Goal: Task Accomplishment & Management: Manage account settings

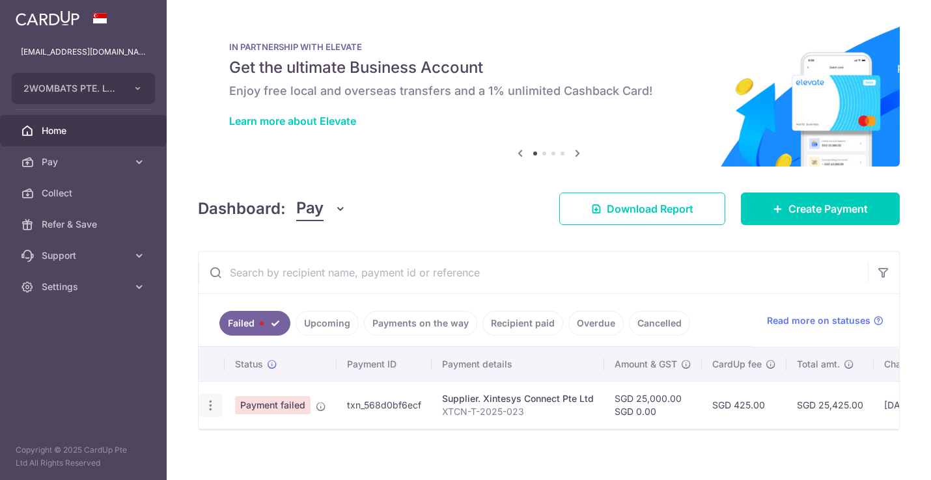
click at [210, 405] on icon "button" at bounding box center [211, 406] width 14 height 14
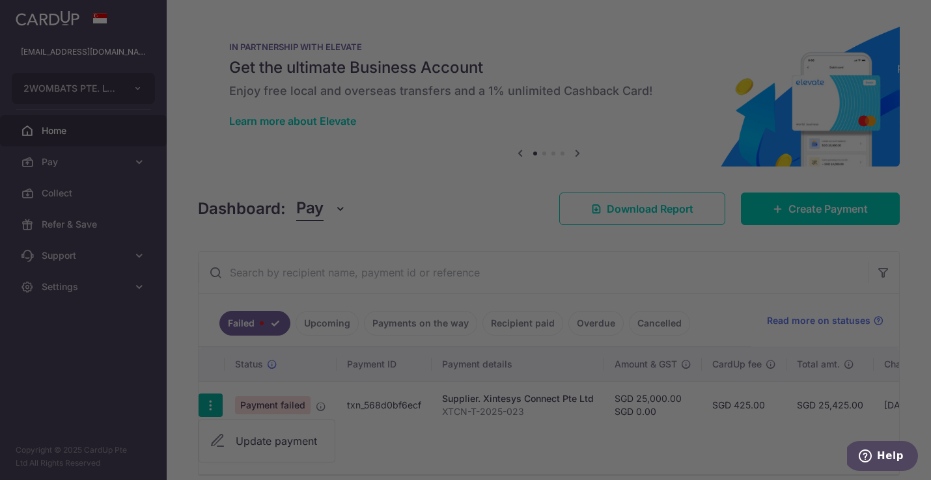
click at [269, 441] on div at bounding box center [470, 242] width 940 height 485
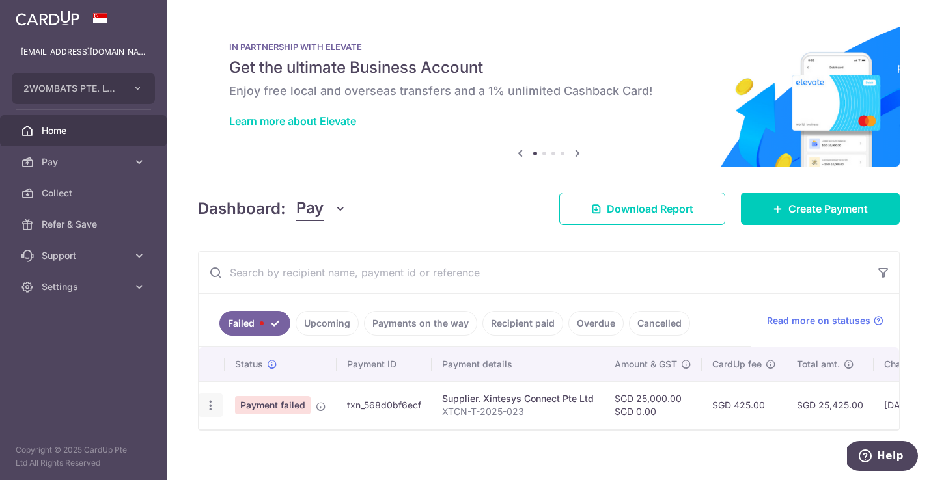
click at [207, 403] on icon "button" at bounding box center [211, 406] width 14 height 14
click at [259, 445] on span "Update payment" at bounding box center [280, 441] width 89 height 16
radio input "true"
type input "25,000.00"
type input "0.00"
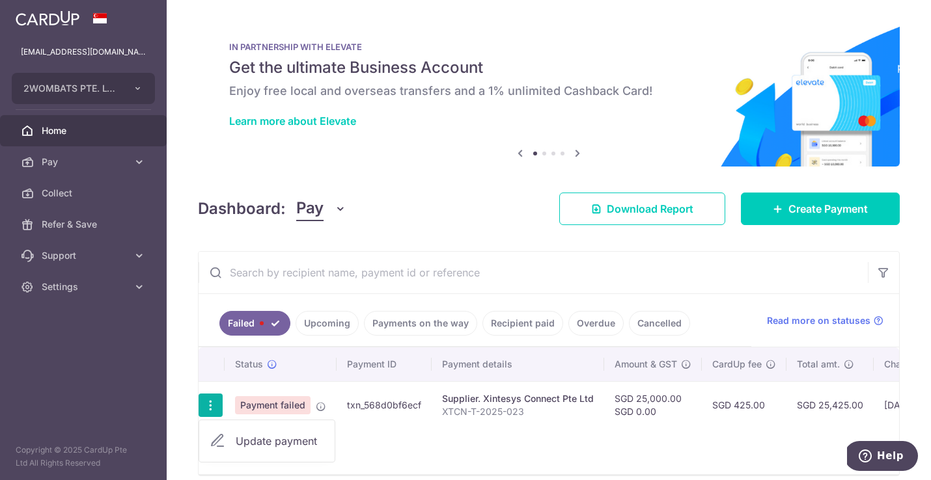
type input "XTCN-T-2025-023"
type input "XTCN T 2025 023"
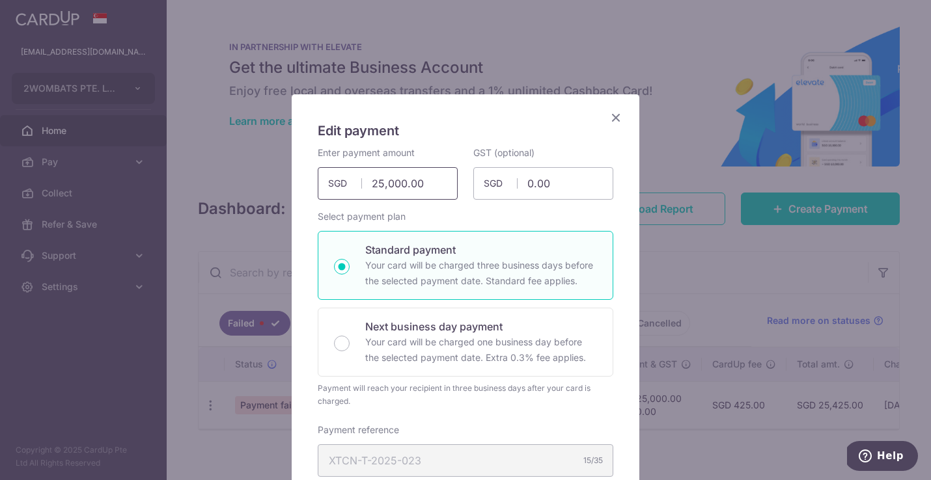
click at [382, 185] on input "25,000.00" at bounding box center [388, 183] width 140 height 33
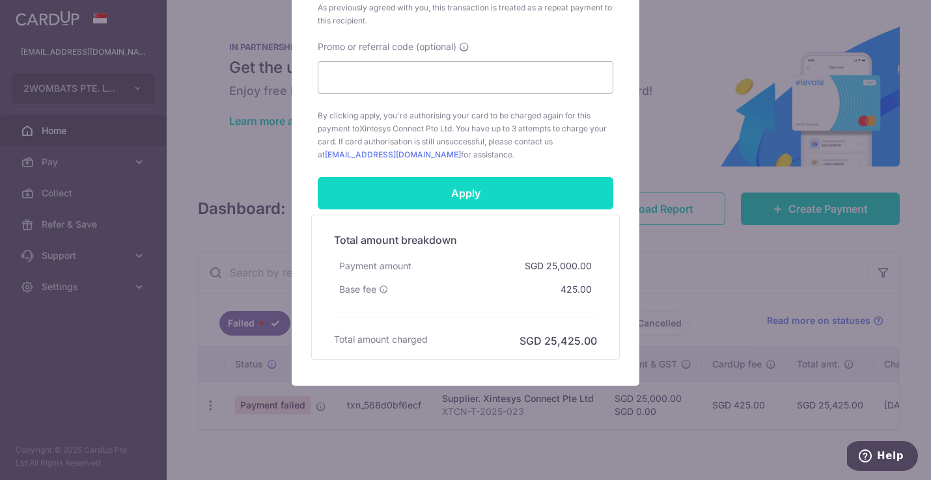
scroll to position [723, 0]
type input "22,800.00"
click at [437, 192] on input "Apply" at bounding box center [465, 193] width 295 height 33
